Goal: Task Accomplishment & Management: Manage account settings

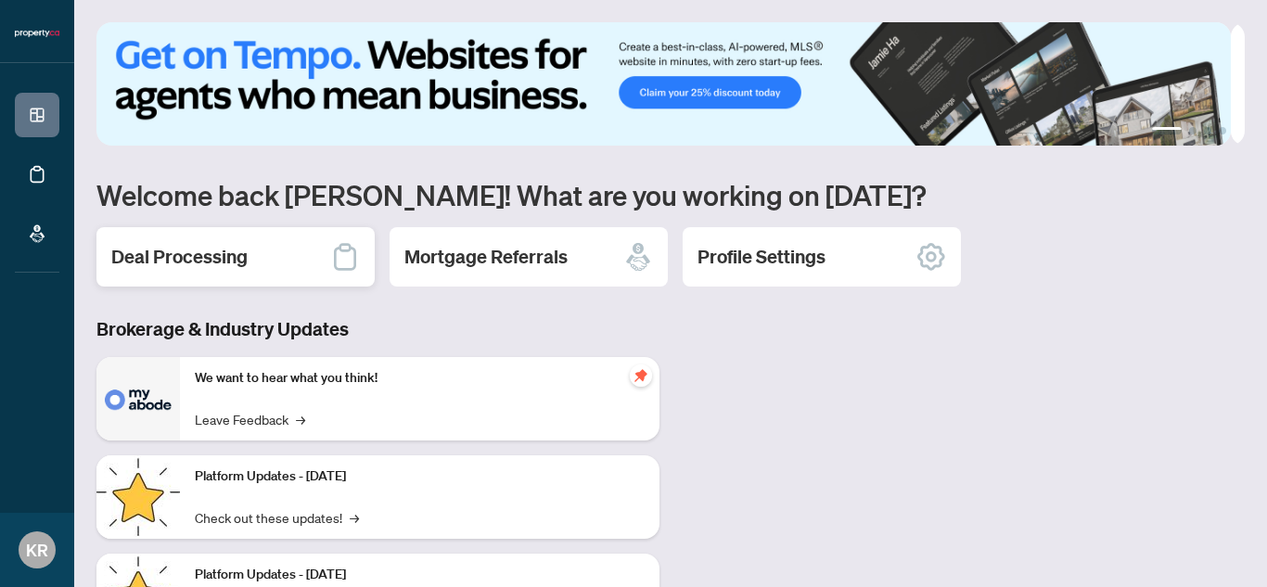
click at [259, 267] on div "Deal Processing" at bounding box center [235, 256] width 278 height 59
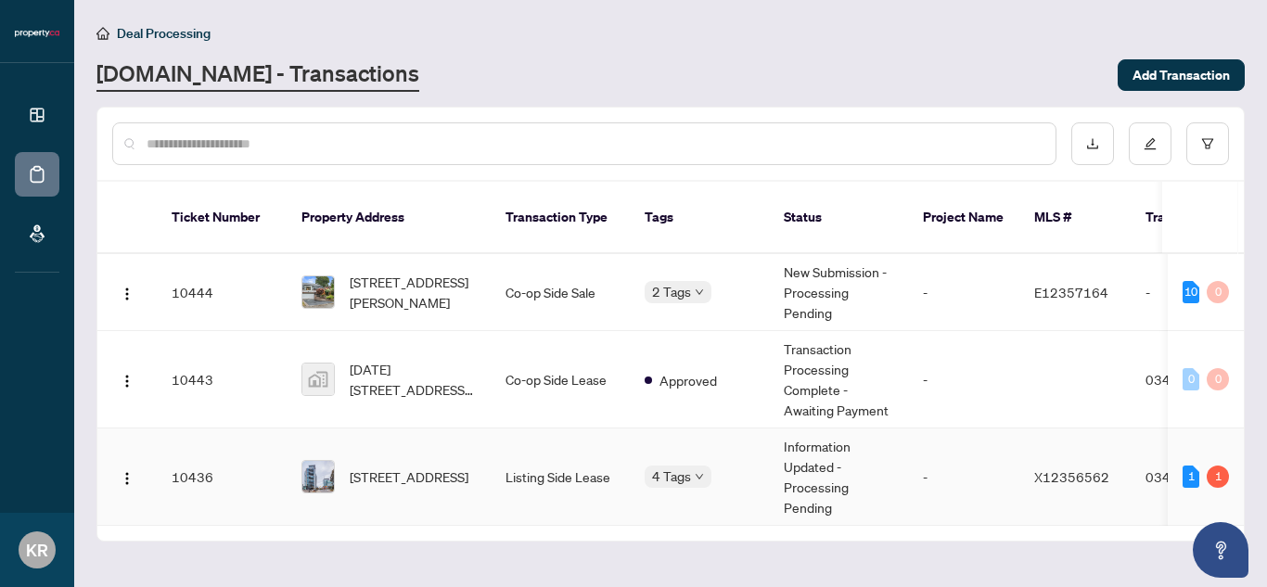
click at [1223, 466] on div "1" at bounding box center [1218, 477] width 22 height 22
click at [1197, 466] on div "1" at bounding box center [1191, 477] width 17 height 22
click at [379, 467] on span "409-85 Duke St, Kitchener, Ontario N2H 0B7, Canada" at bounding box center [409, 477] width 119 height 20
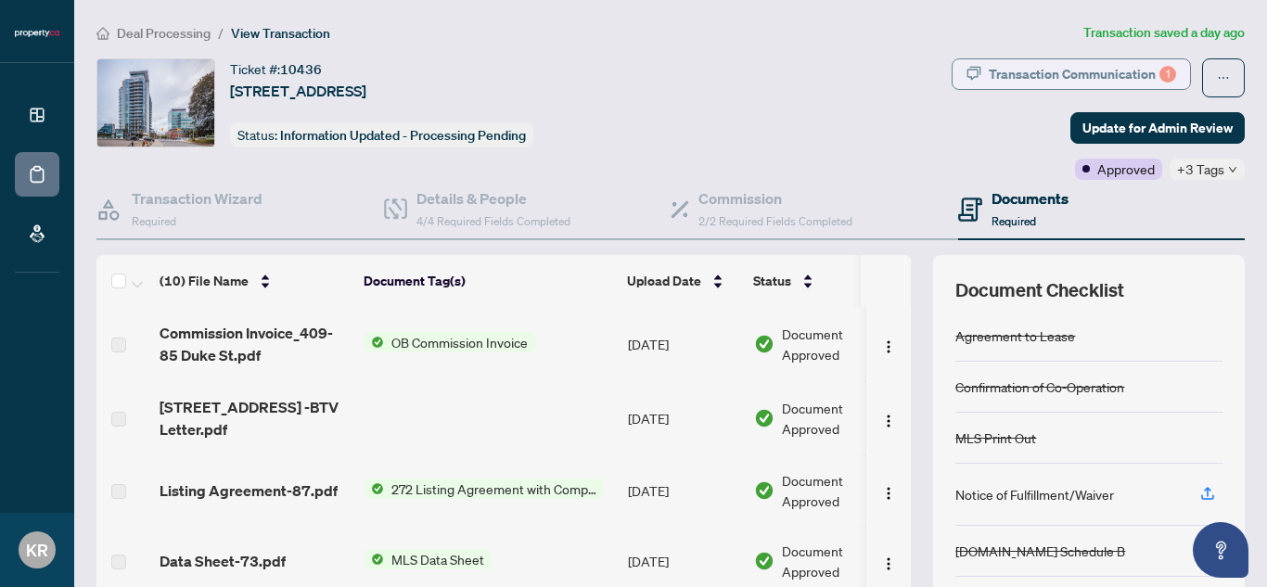
click at [1062, 74] on div "Transaction Communication 1" at bounding box center [1082, 74] width 187 height 30
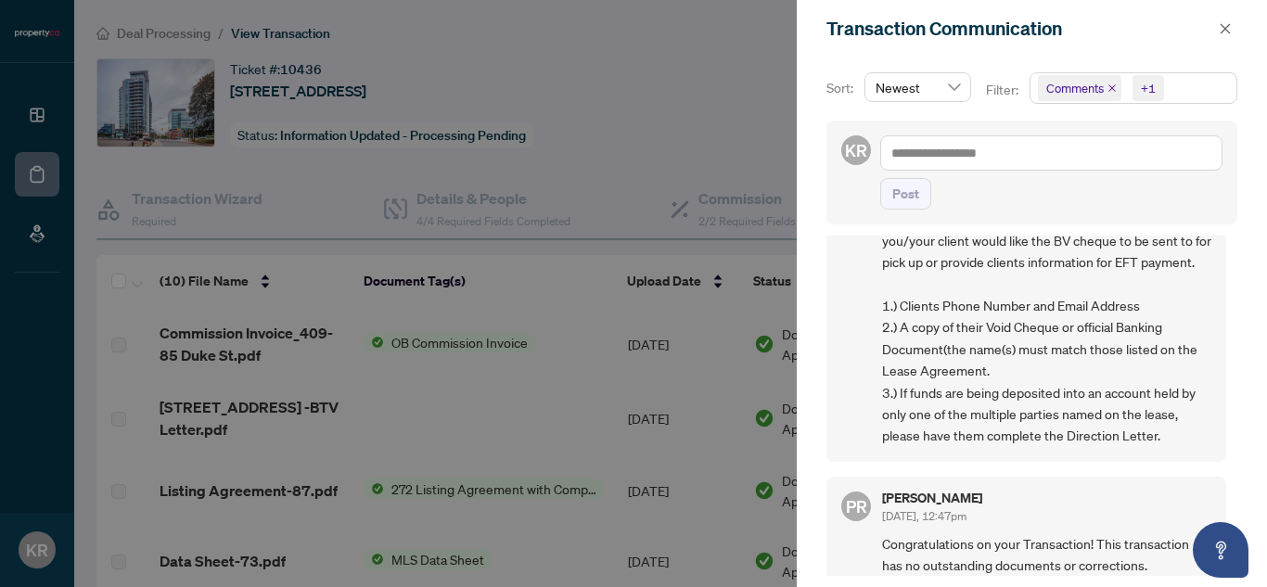
scroll to position [371, 0]
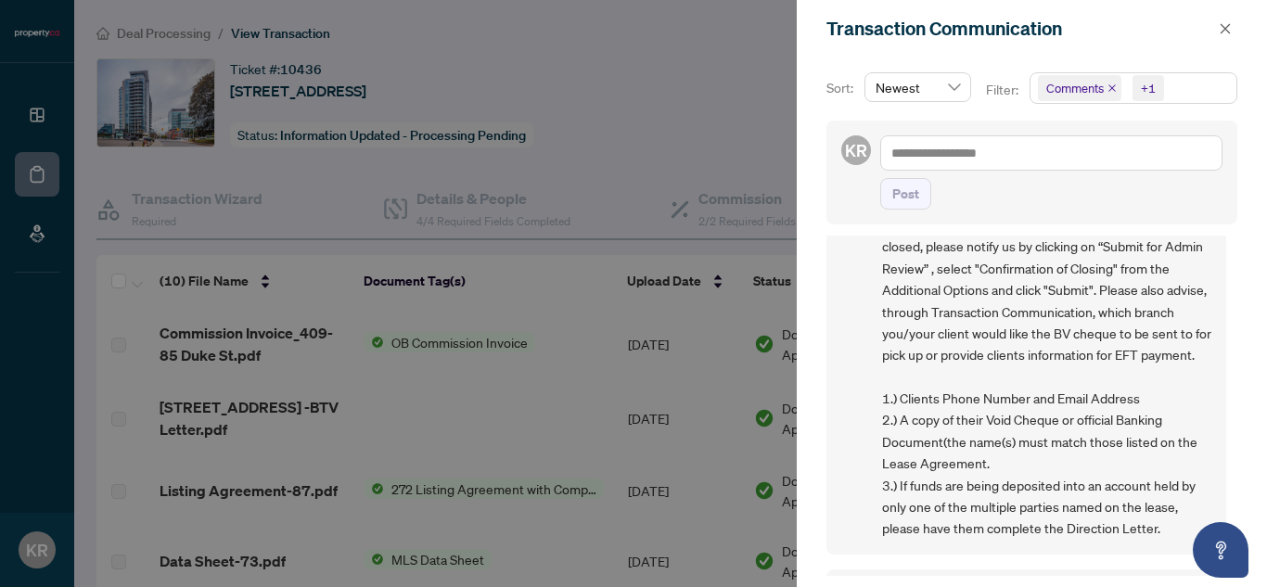
click at [609, 156] on div at bounding box center [633, 293] width 1267 height 587
click at [37, 174] on div at bounding box center [633, 293] width 1267 height 587
click at [46, 106] on div at bounding box center [633, 293] width 1267 height 587
click at [1216, 31] on button "button" at bounding box center [1225, 29] width 24 height 22
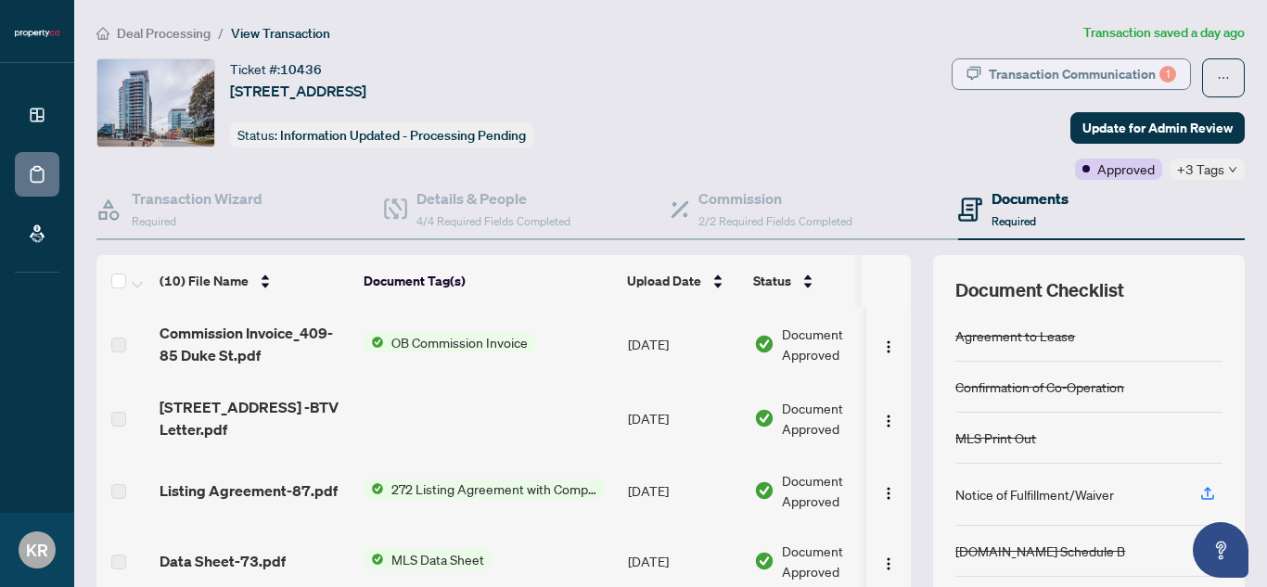
click at [1045, 65] on div "Transaction Communication 1" at bounding box center [1082, 74] width 187 height 30
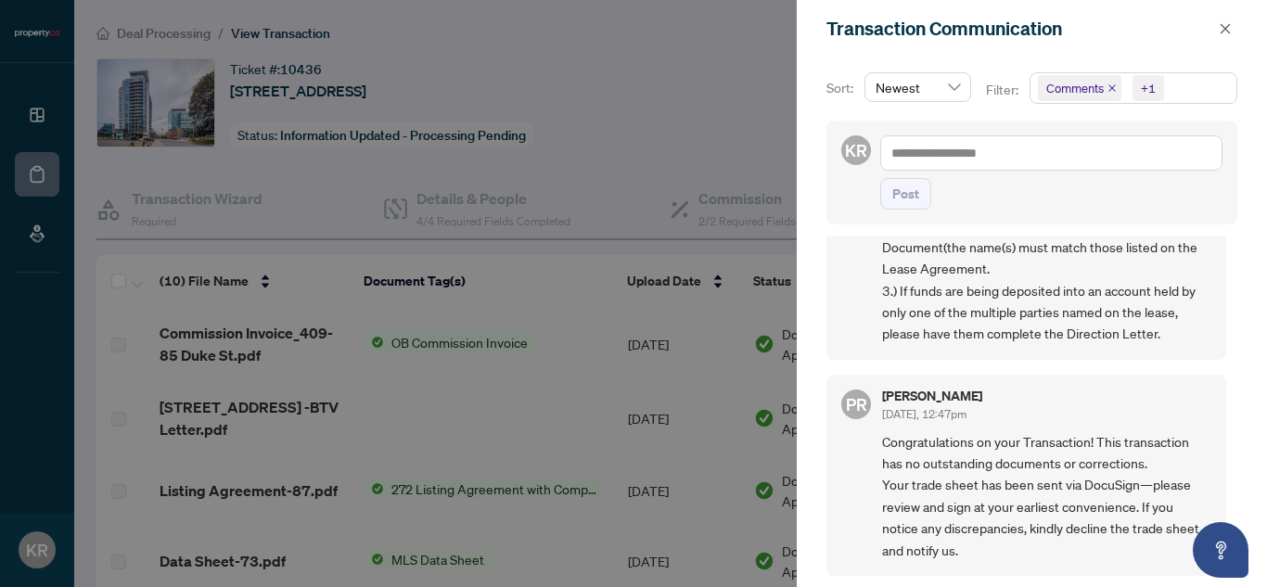
scroll to position [587, 0]
click at [1071, 86] on span "Comments" at bounding box center [1075, 88] width 58 height 19
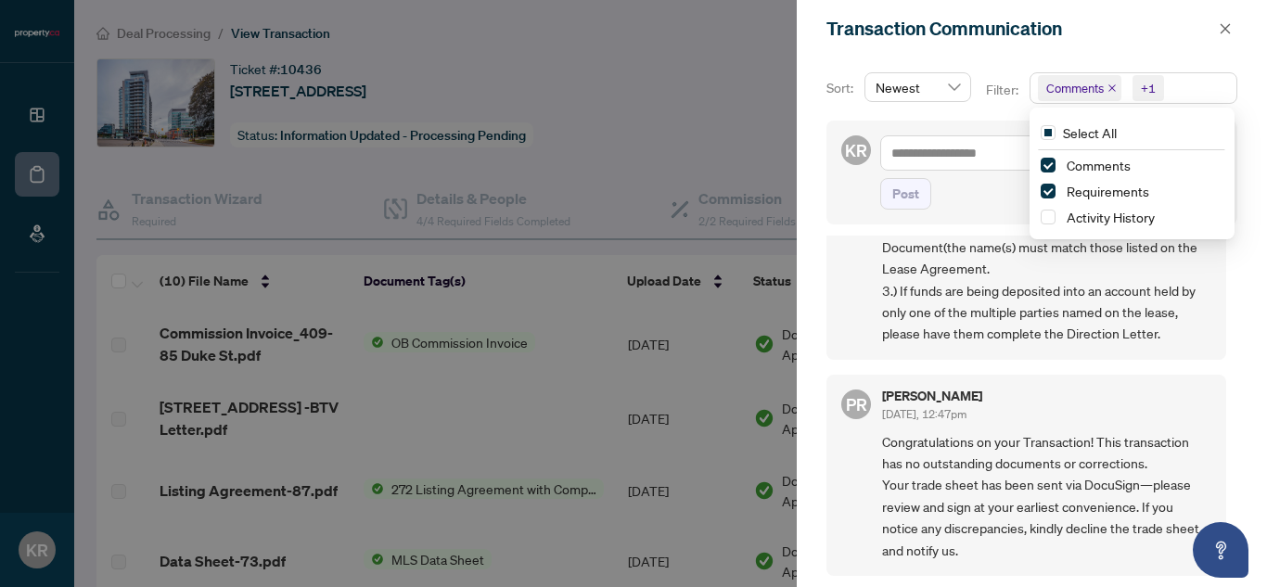
click at [971, 194] on div "Post" at bounding box center [1051, 194] width 342 height 32
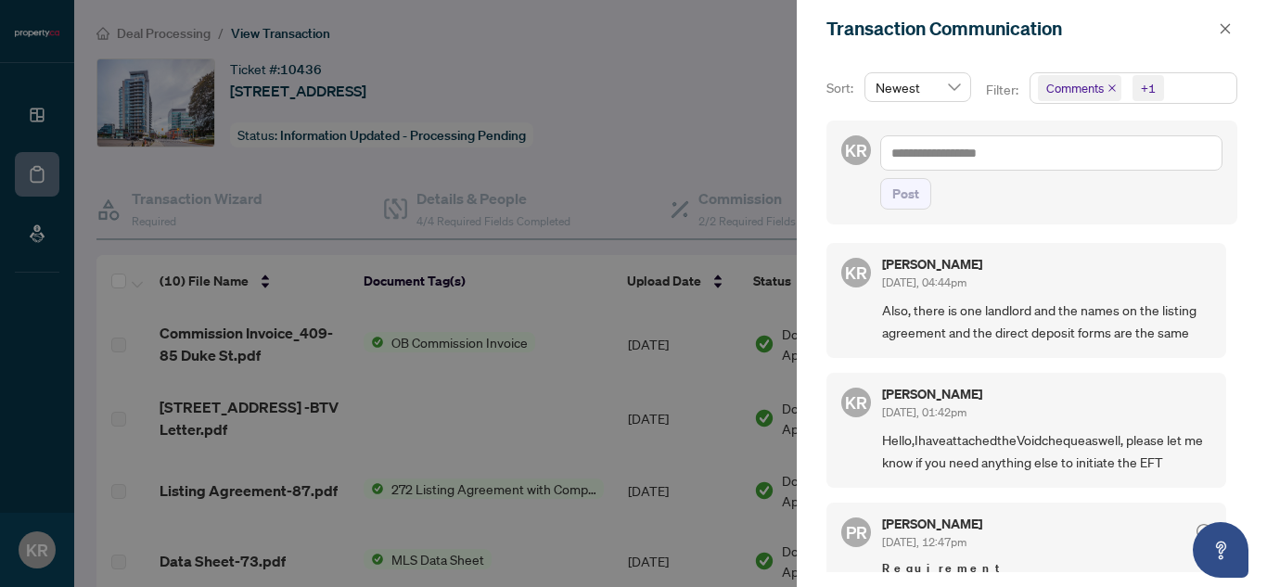
scroll to position [0, 0]
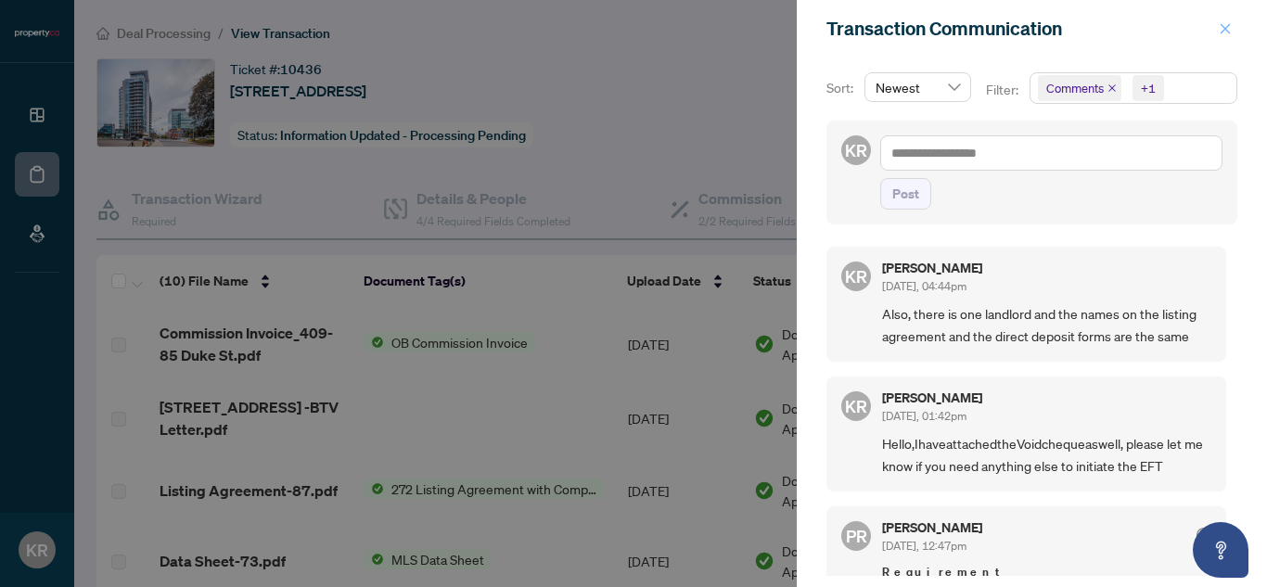
drag, startPoint x: 1212, startPoint y: 36, endPoint x: 1232, endPoint y: 27, distance: 21.6
click at [1212, 38] on div "Transaction Communication" at bounding box center [1020, 29] width 387 height 28
click at [1247, 21] on div "Transaction Communication" at bounding box center [1032, 29] width 470 height 58
click at [1222, 27] on icon "close" at bounding box center [1225, 28] width 13 height 13
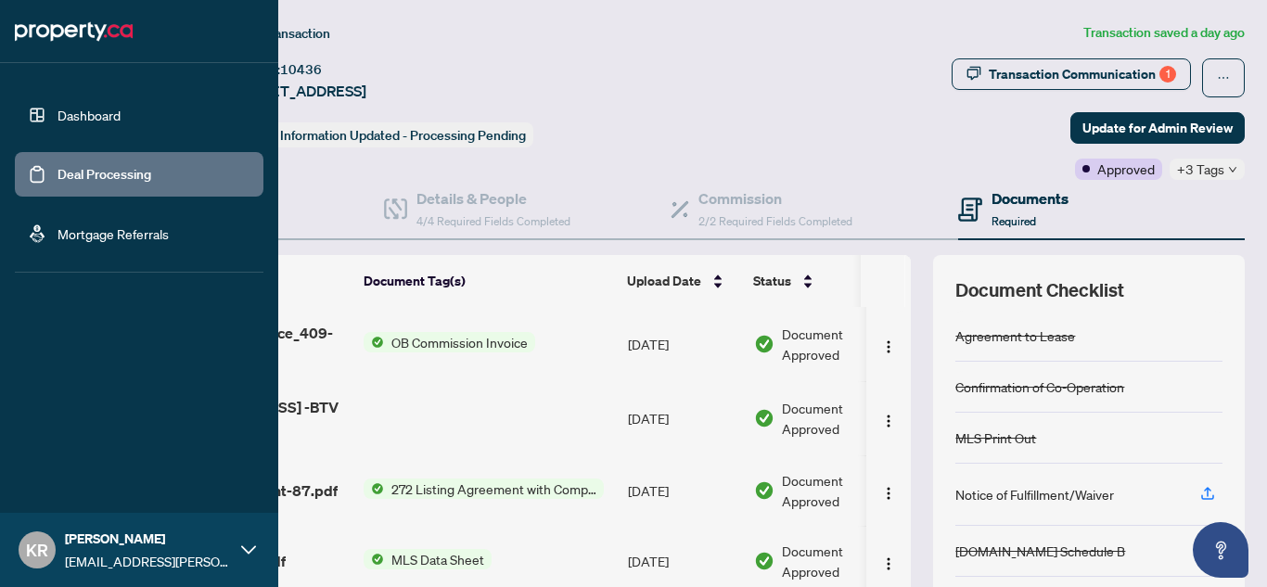
click at [58, 183] on link "Deal Processing" at bounding box center [105, 174] width 94 height 17
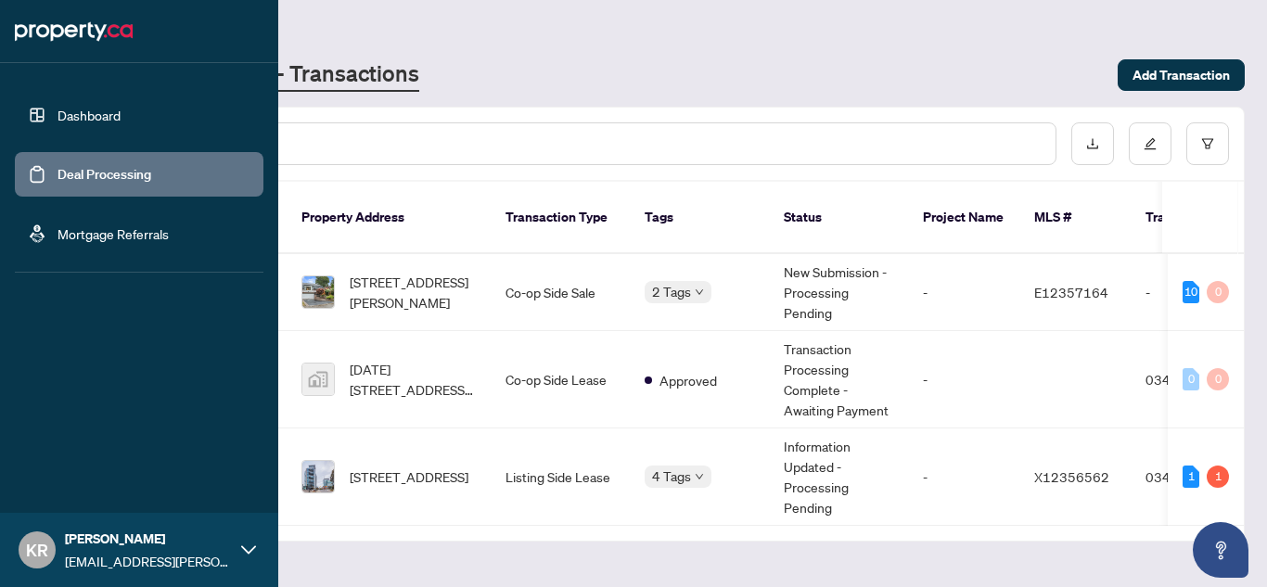
click at [58, 120] on link "Dashboard" at bounding box center [89, 115] width 63 height 17
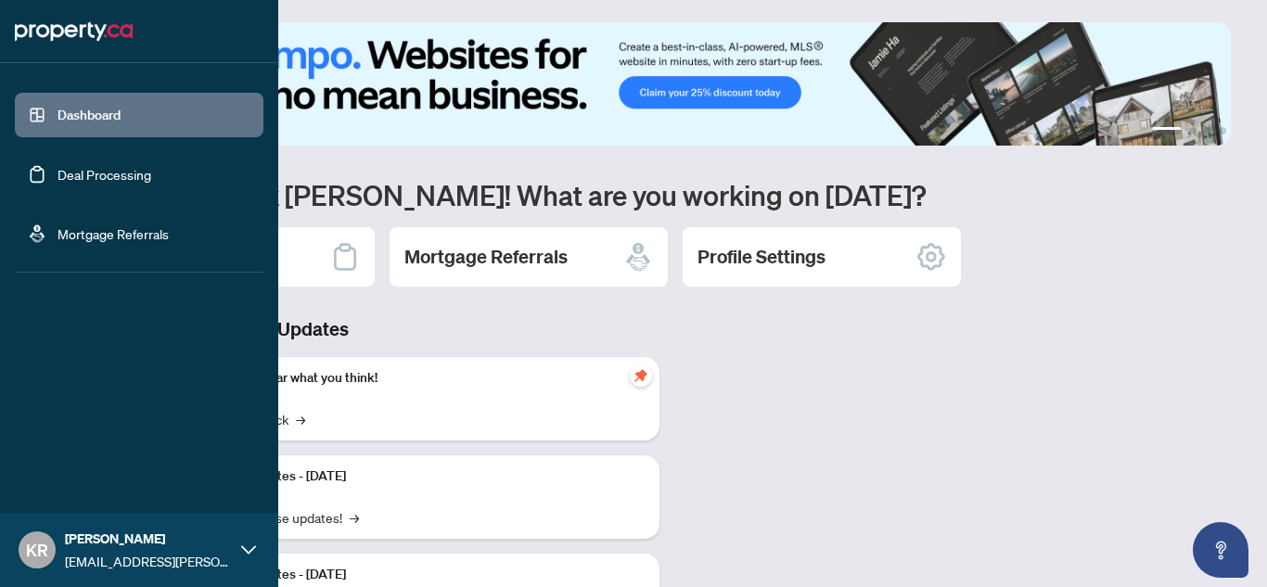
click at [84, 183] on link "Deal Processing" at bounding box center [105, 174] width 94 height 17
